Goal: Task Accomplishment & Management: Use online tool/utility

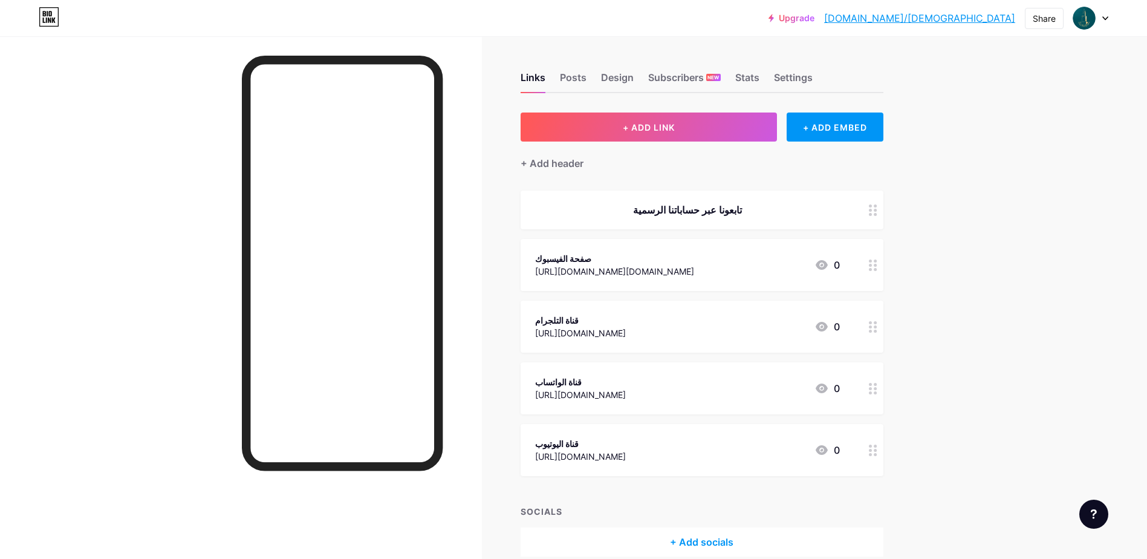
click at [825, 268] on icon at bounding box center [821, 265] width 12 height 10
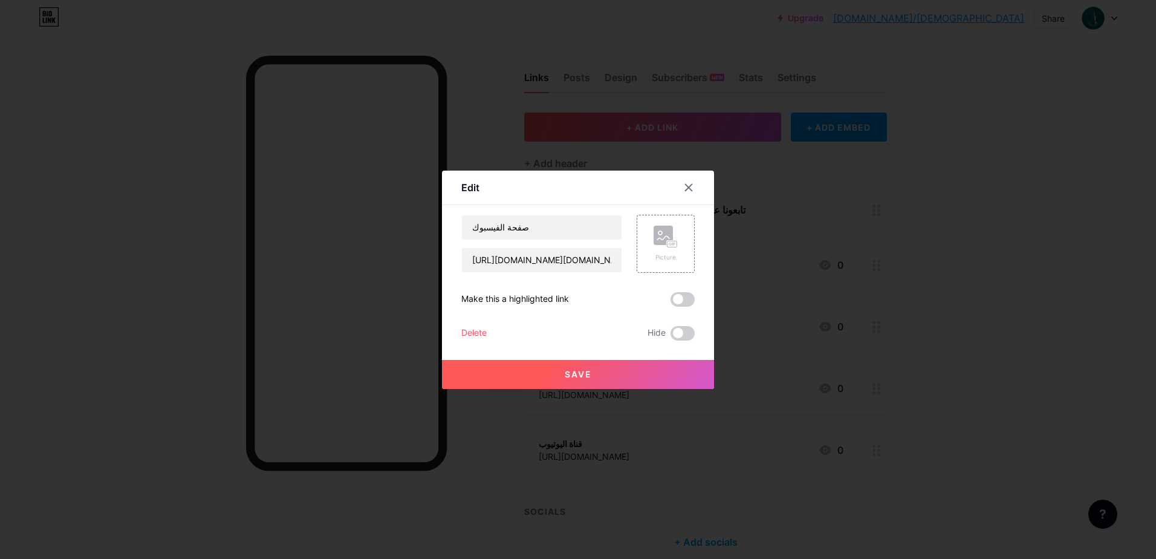
click at [938, 261] on div at bounding box center [578, 279] width 1156 height 559
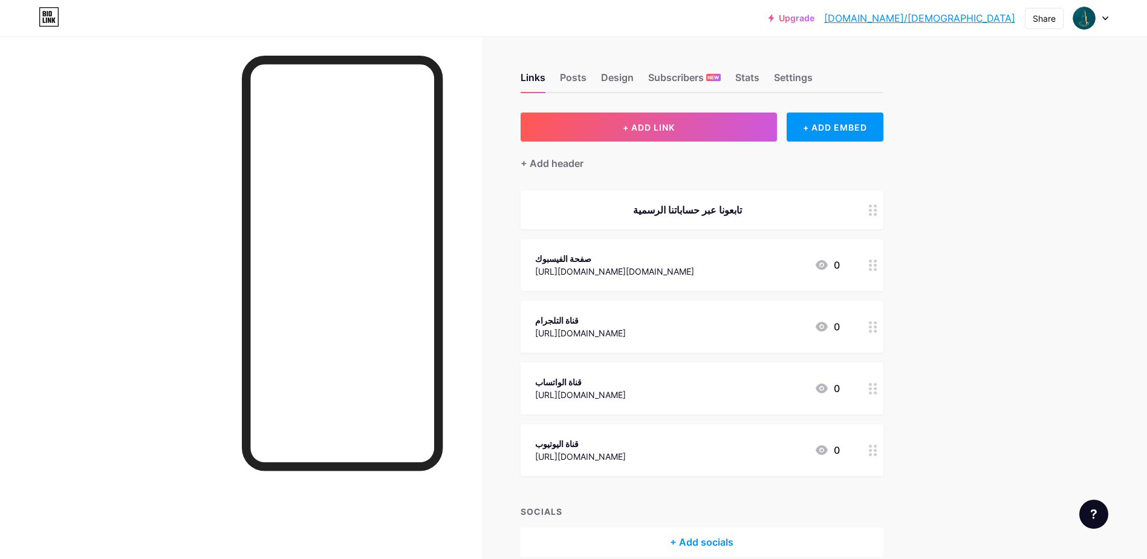
scroll to position [60, 0]
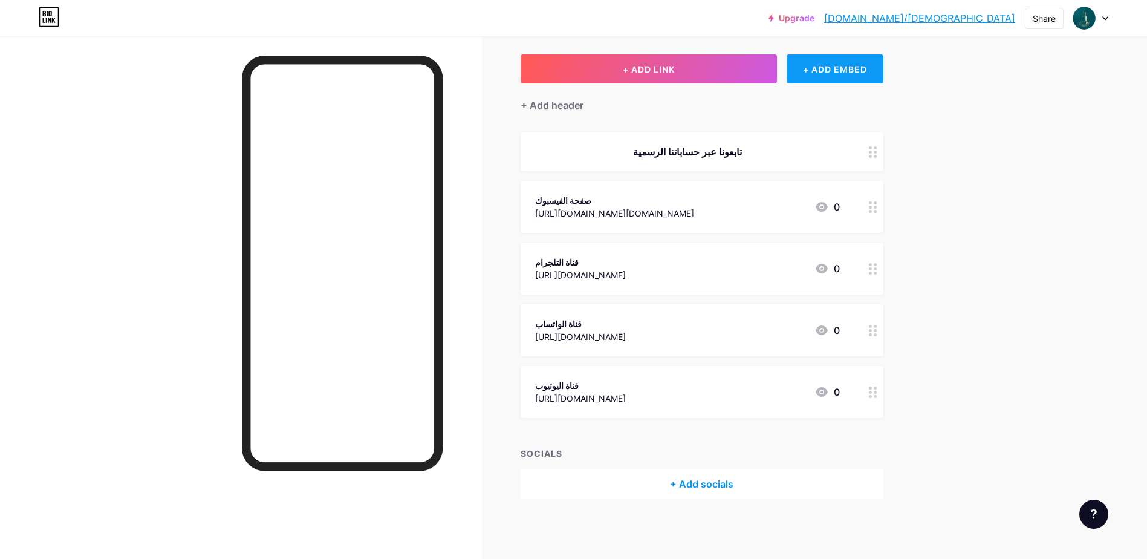
click at [806, 71] on div "+ ADD EMBED" at bounding box center [834, 68] width 96 height 29
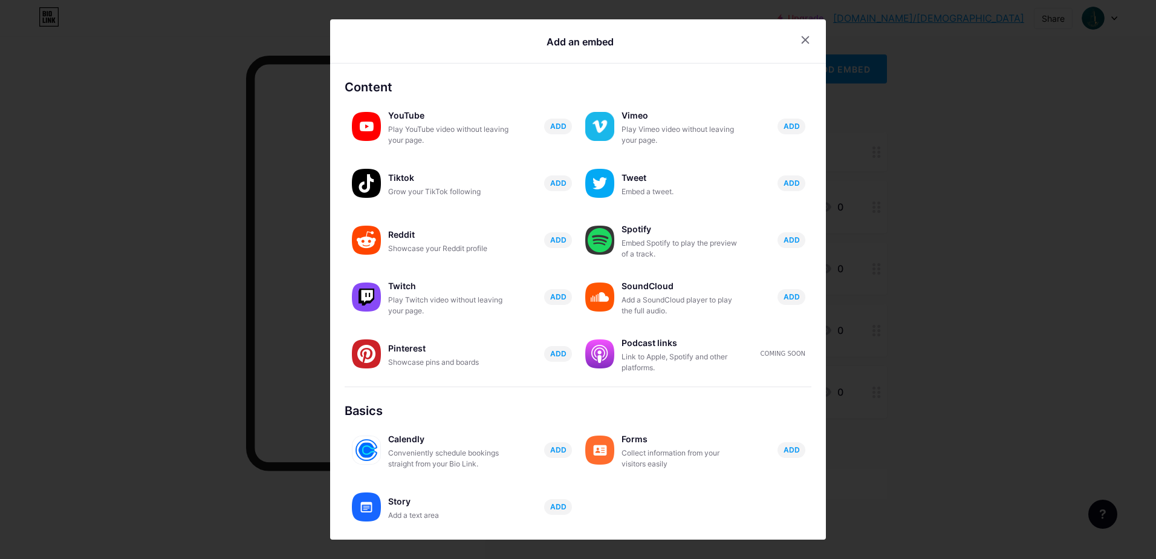
click at [915, 195] on div at bounding box center [578, 279] width 1156 height 559
